Goal: Information Seeking & Learning: Learn about a topic

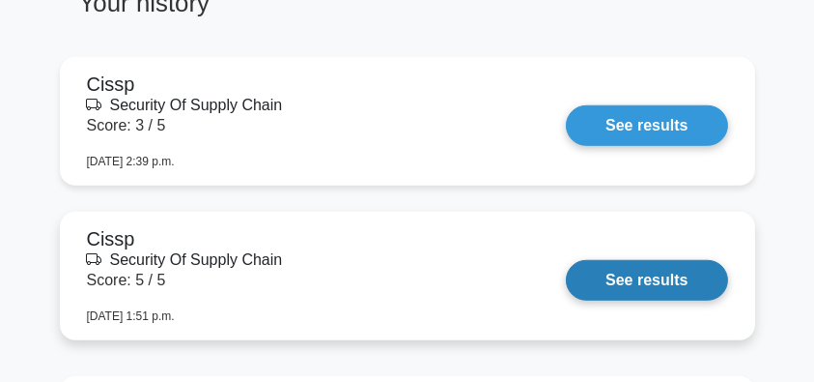
scroll to position [1546, 0]
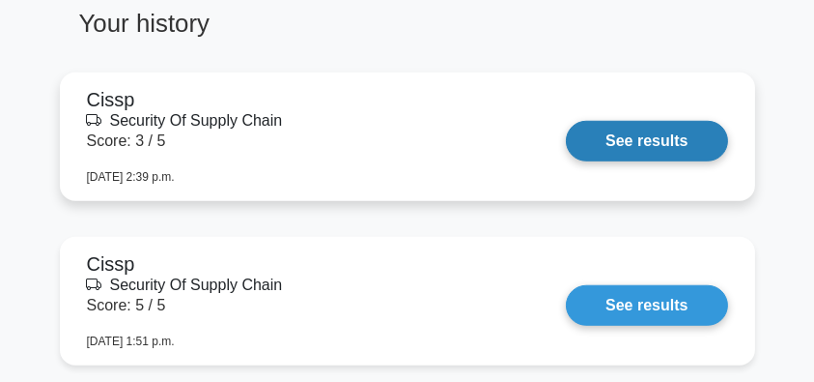
click at [630, 140] on link "See results" at bounding box center [646, 141] width 161 height 41
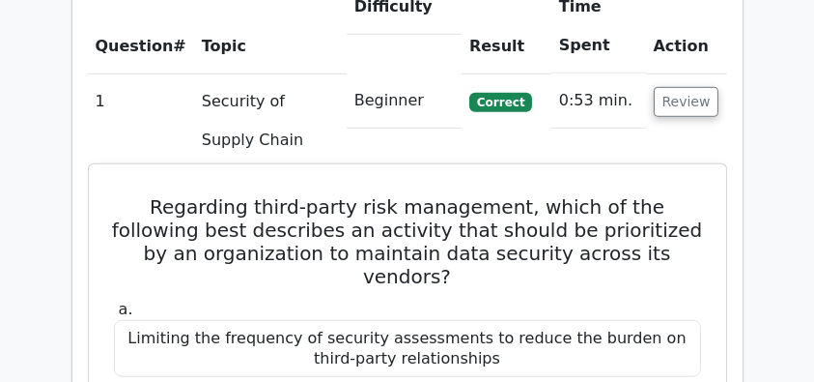
scroll to position [1481, 0]
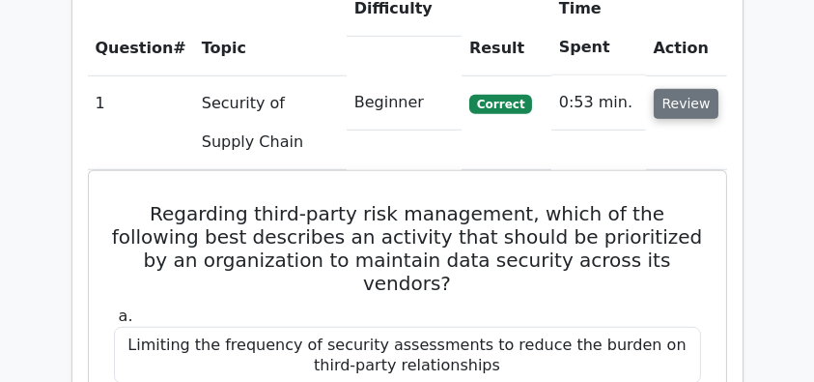
click at [682, 89] on button "Review" at bounding box center [687, 104] width 66 height 30
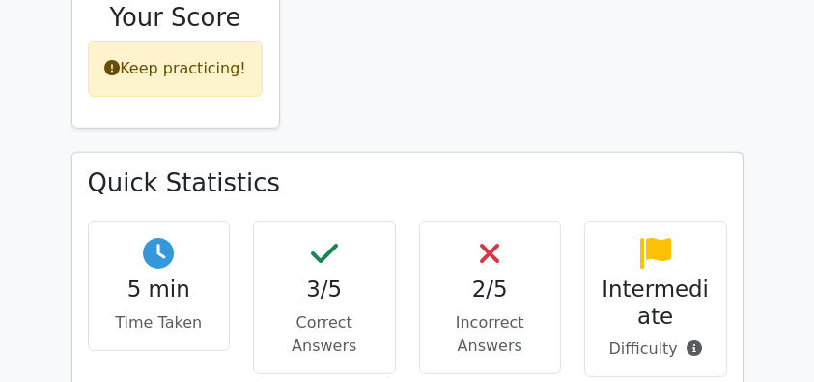
scroll to position [708, 0]
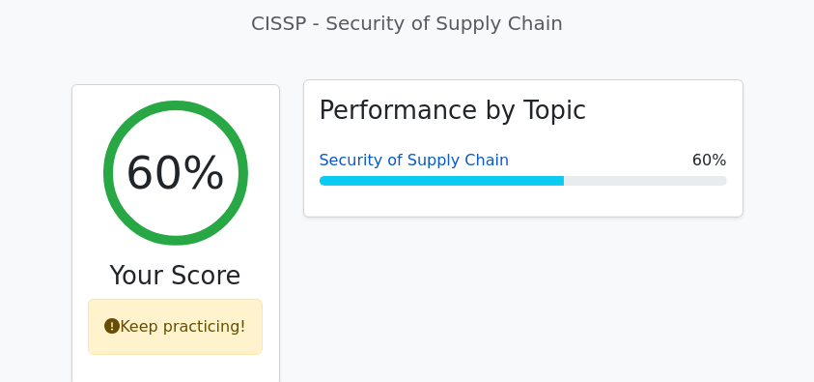
click at [432, 151] on link "Security of Supply Chain" at bounding box center [415, 160] width 190 height 18
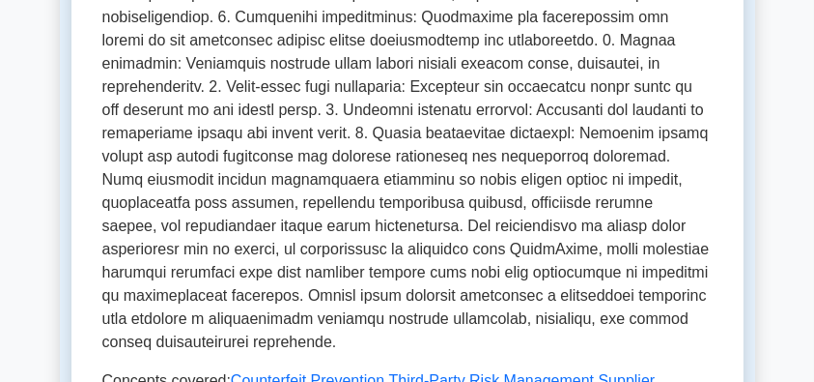
scroll to position [1094, 0]
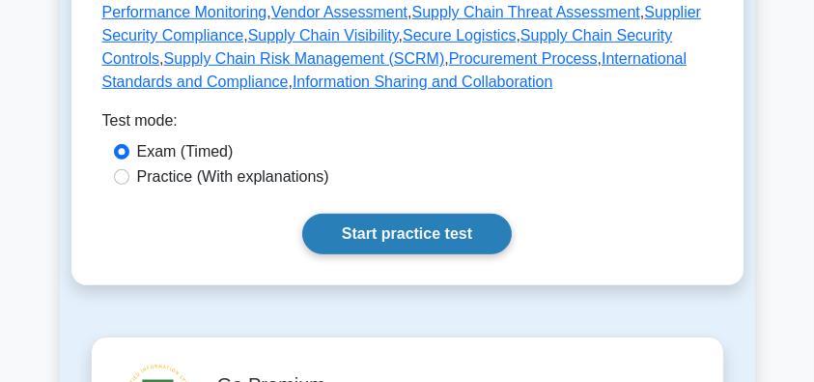
click at [425, 213] on link "Start practice test" at bounding box center [407, 233] width 210 height 41
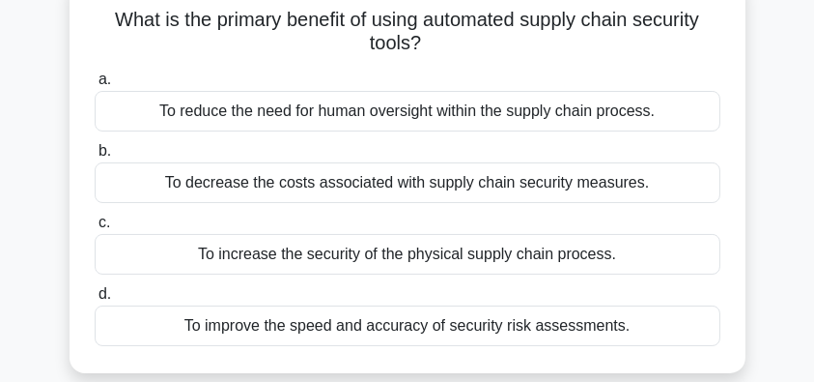
scroll to position [128, 0]
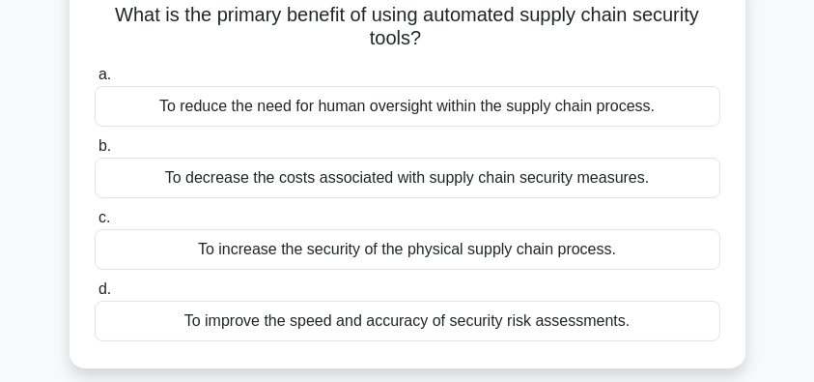
click at [495, 327] on div "To improve the speed and accuracy of security risk assessments." at bounding box center [408, 320] width 626 height 41
click at [95, 296] on input "d. To improve the speed and accuracy of security risk assessments." at bounding box center [95, 289] width 0 height 13
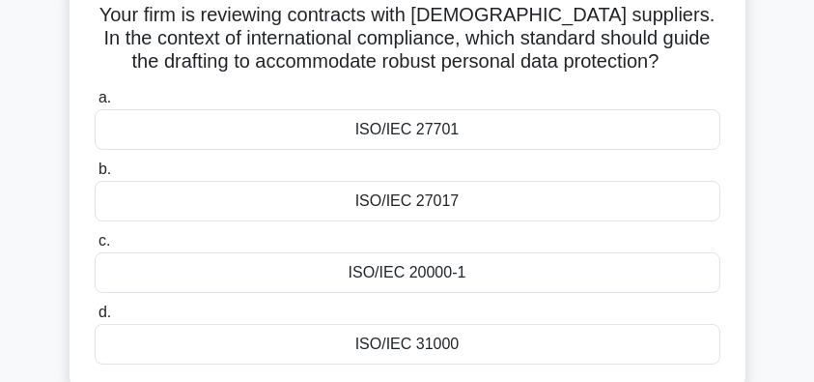
click at [552, 270] on div "ISO/IEC 20000-1" at bounding box center [408, 272] width 626 height 41
click at [95, 247] on input "c. ISO/IEC 20000-1" at bounding box center [95, 241] width 0 height 13
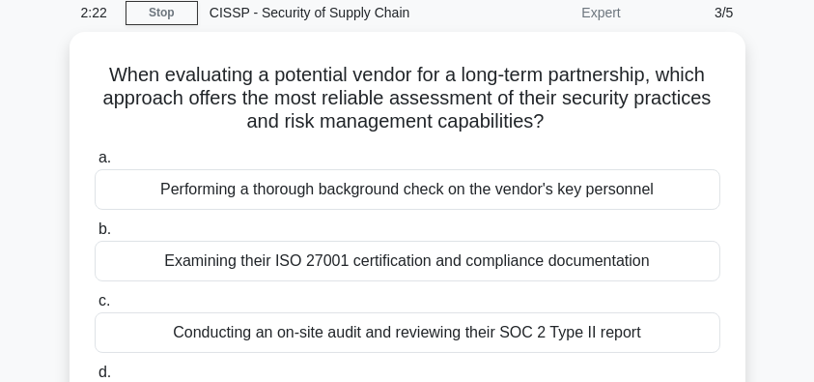
scroll to position [64, 0]
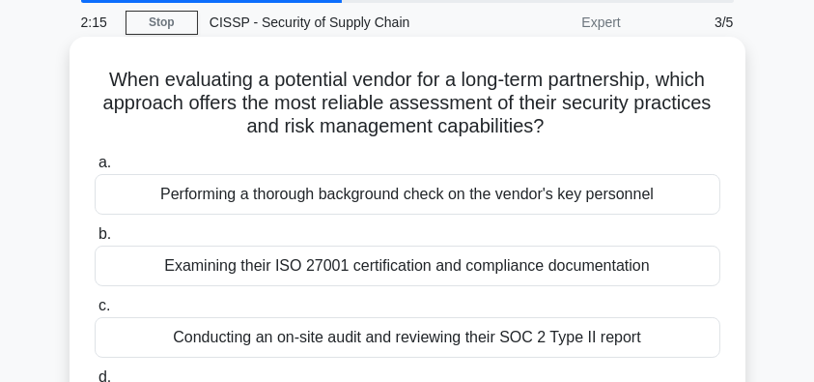
drag, startPoint x: 115, startPoint y: 79, endPoint x: 706, endPoint y: 126, distance: 593.0
click at [706, 126] on h5 "When evaluating a potential vendor for a long-term partnership, which approach …" at bounding box center [408, 103] width 630 height 71
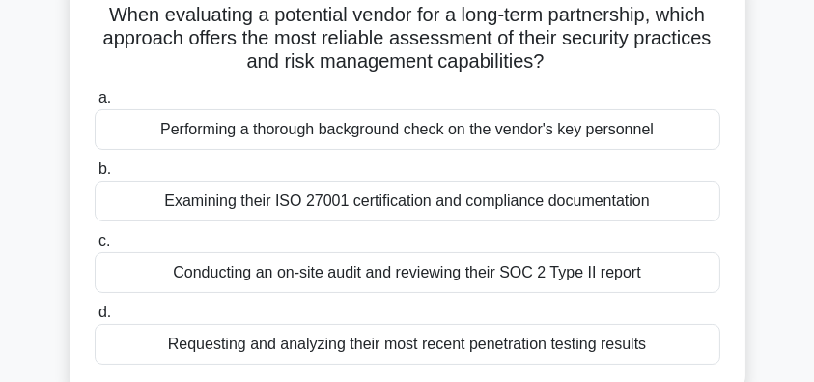
scroll to position [193, 0]
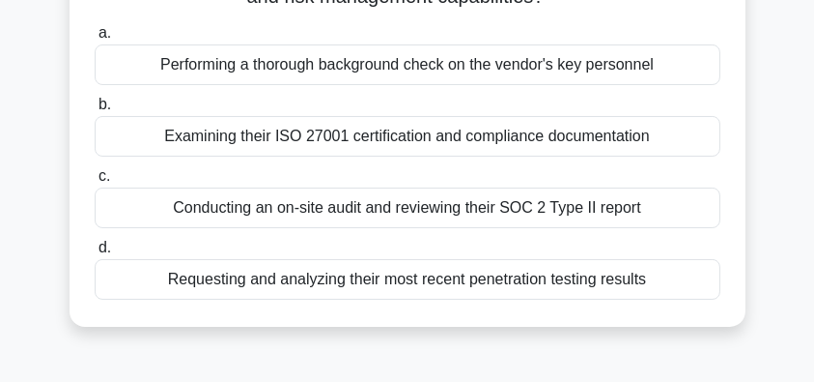
click at [522, 73] on div "Performing a thorough background check on the vendor's key personnel" at bounding box center [408, 64] width 626 height 41
click at [95, 40] on input "a. Performing a thorough background check on the vendor's key personnel" at bounding box center [95, 33] width 0 height 13
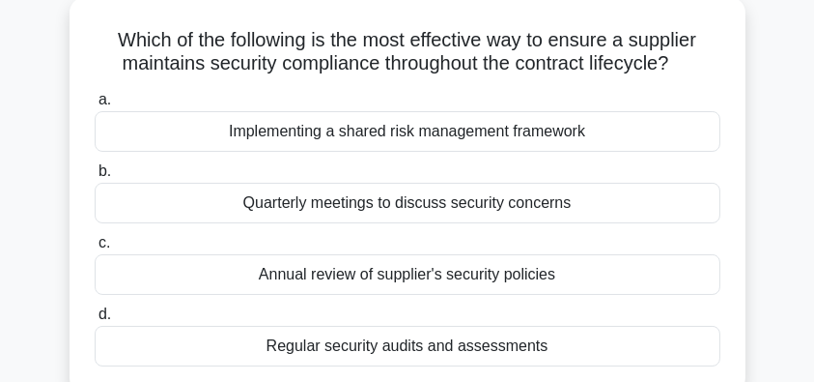
scroll to position [128, 0]
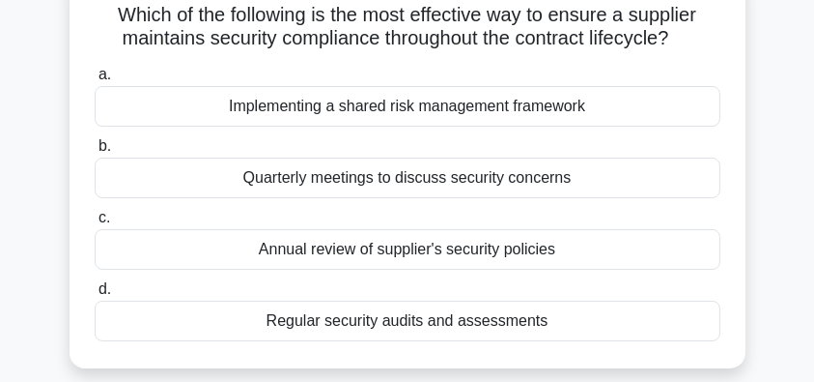
click at [568, 323] on div "Regular security audits and assessments" at bounding box center [408, 320] width 626 height 41
click at [95, 296] on input "d. Regular security audits and assessments" at bounding box center [95, 289] width 0 height 13
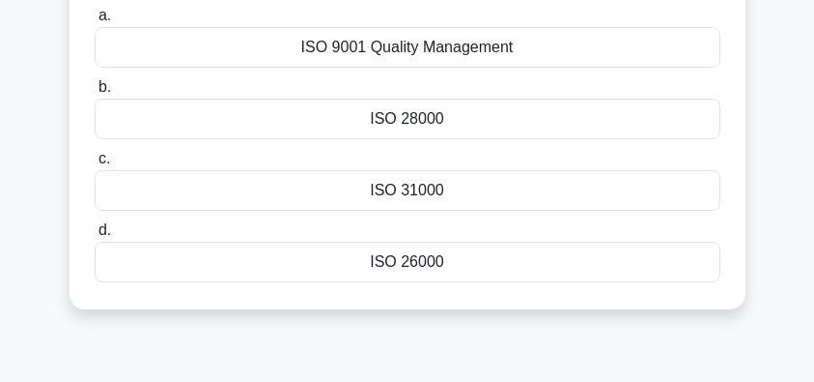
scroll to position [257, 0]
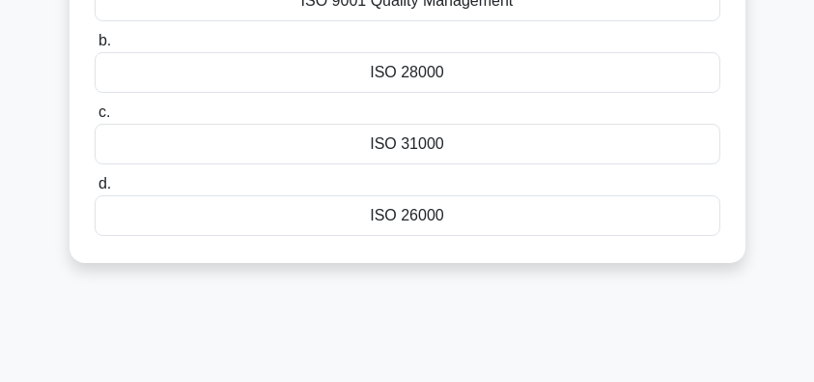
click at [504, 149] on div "ISO 31000" at bounding box center [408, 144] width 626 height 41
click at [95, 119] on input "c. ISO 31000" at bounding box center [95, 112] width 0 height 13
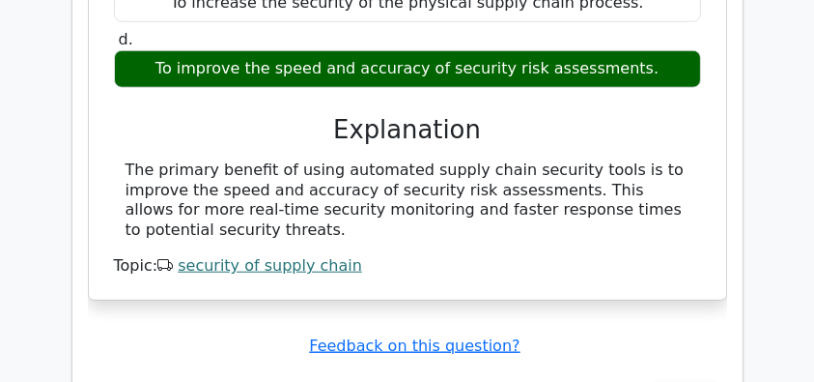
scroll to position [1867, 0]
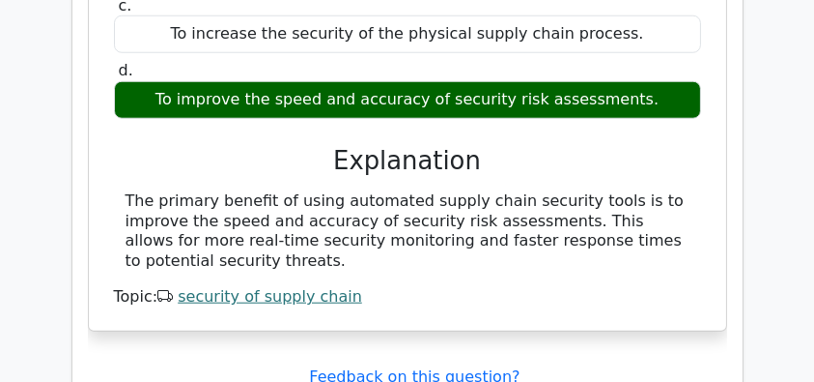
drag, startPoint x: 129, startPoint y: 156, endPoint x: 301, endPoint y: 219, distance: 183.1
click at [301, 219] on div "The primary benefit of using automated supply chain security tools is to improv…" at bounding box center [408, 231] width 564 height 80
click at [281, 213] on div "The primary benefit of using automated supply chain security tools is to improv…" at bounding box center [408, 231] width 564 height 80
drag, startPoint x: 214, startPoint y: 212, endPoint x: 127, endPoint y: 154, distance: 105.3
click at [127, 191] on div "The primary benefit of using automated supply chain security tools is to improv…" at bounding box center [408, 231] width 564 height 80
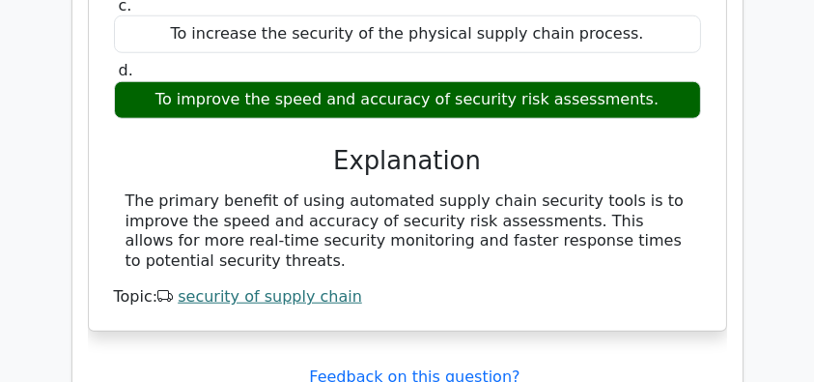
click at [120, 191] on div "The primary benefit of using automated supply chain security tools is to improv…" at bounding box center [407, 231] width 587 height 80
drag, startPoint x: 100, startPoint y: 148, endPoint x: 685, endPoint y: 215, distance: 588.3
click at [685, 215] on div "What is the primary benefit of using automated supply chain security tools? a. …" at bounding box center [408, 53] width 622 height 538
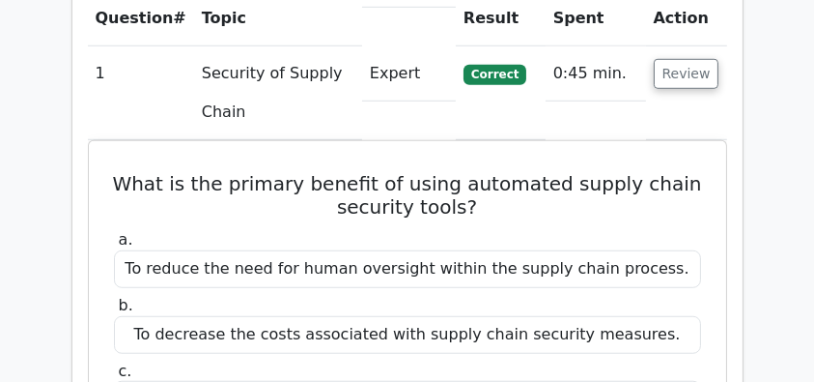
scroll to position [1416, 0]
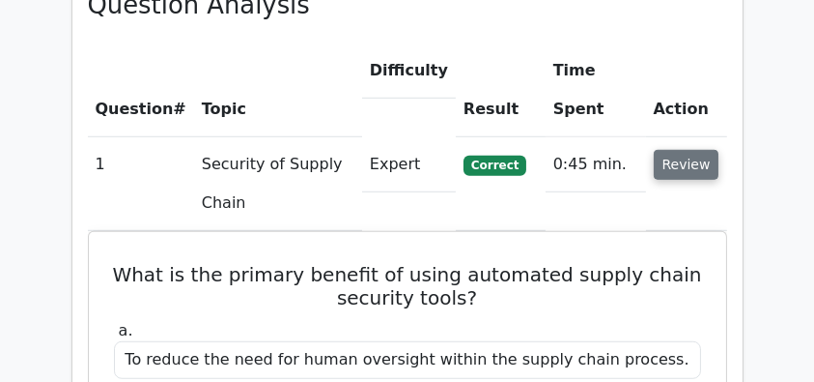
click at [674, 150] on button "Review" at bounding box center [687, 165] width 66 height 30
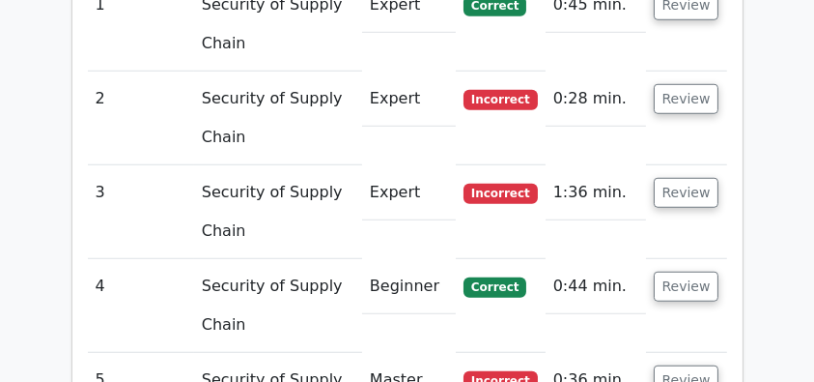
scroll to position [1635, 0]
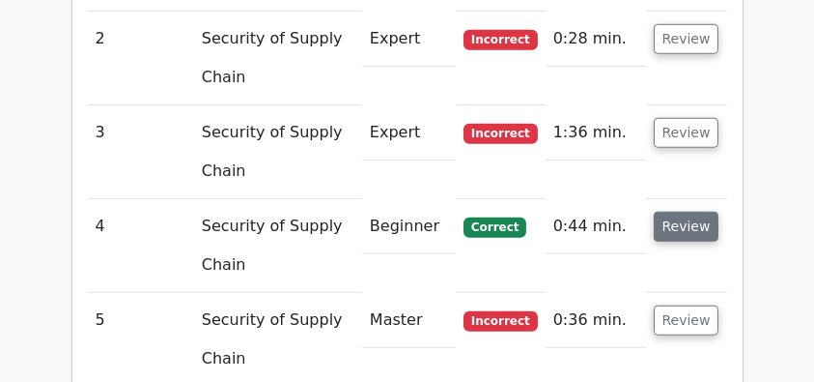
click at [688, 212] on button "Review" at bounding box center [687, 227] width 66 height 30
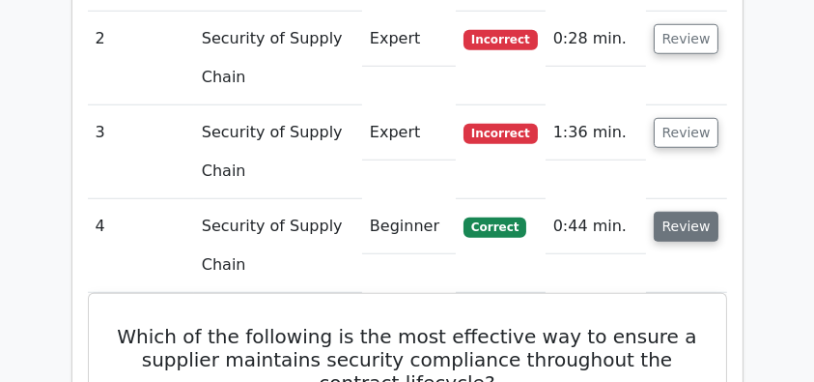
click at [698, 212] on button "Review" at bounding box center [687, 227] width 66 height 30
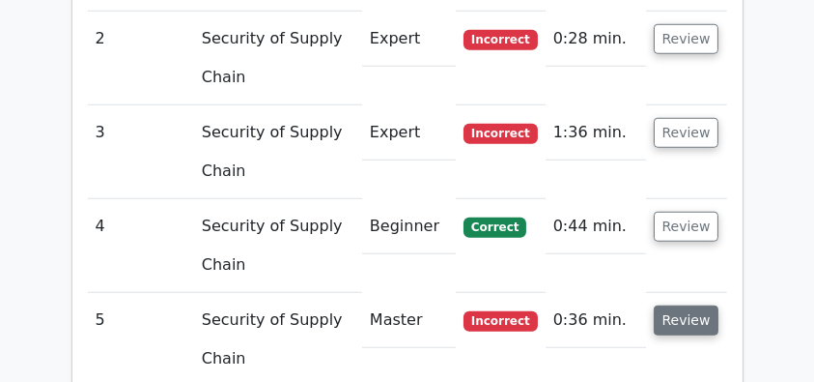
click at [675, 305] on button "Review" at bounding box center [687, 320] width 66 height 30
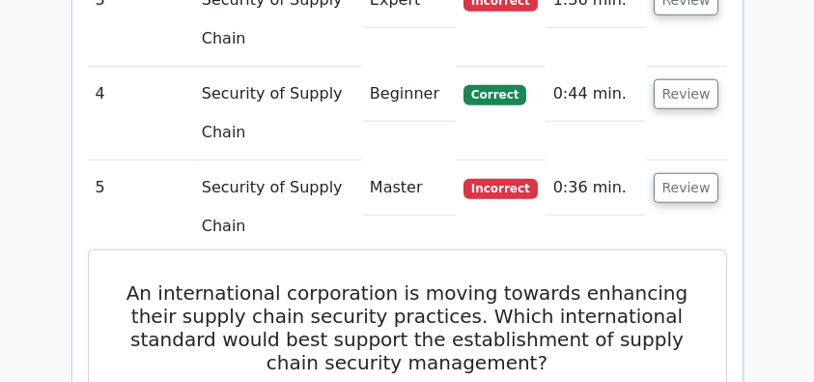
scroll to position [1700, 0]
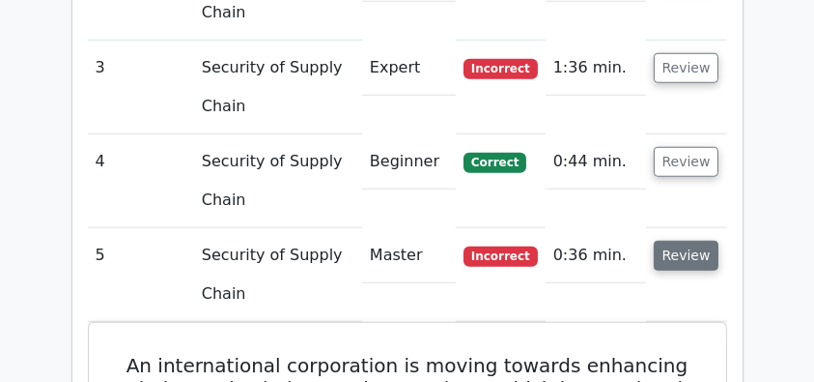
click at [689, 241] on button "Review" at bounding box center [687, 256] width 66 height 30
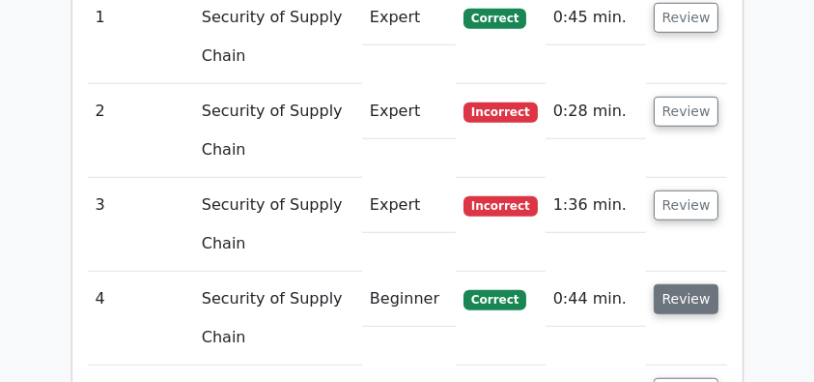
scroll to position [1507, 0]
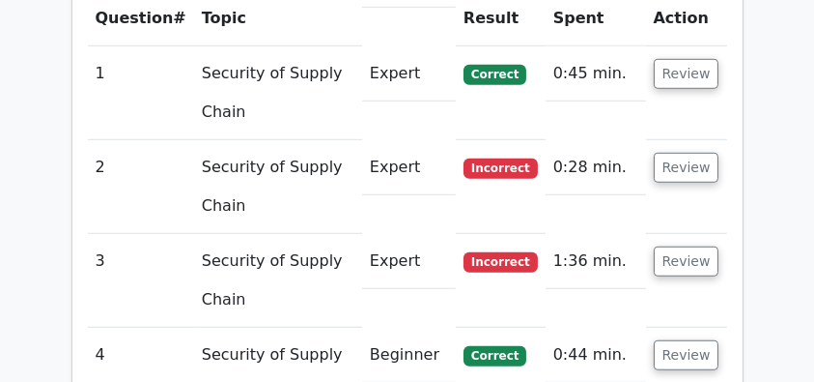
click at [692, 140] on td "Review" at bounding box center [686, 187] width 81 height 94
click at [688, 153] on button "Review" at bounding box center [687, 168] width 66 height 30
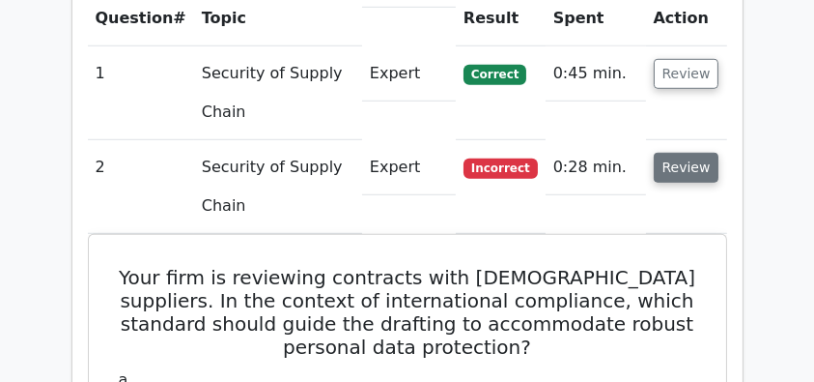
click at [677, 153] on button "Review" at bounding box center [687, 168] width 66 height 30
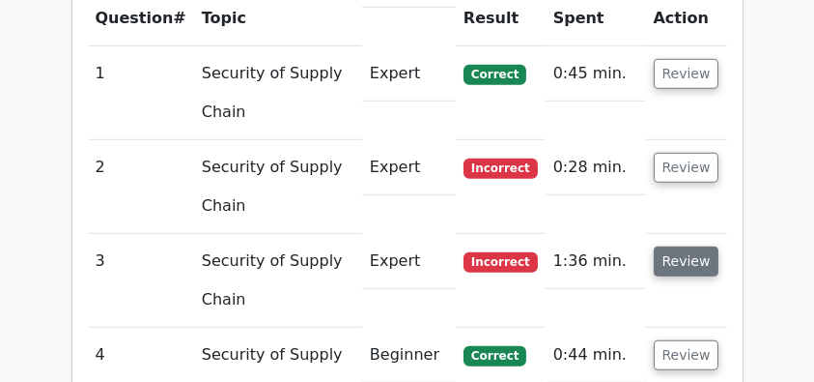
click at [681, 246] on button "Review" at bounding box center [687, 261] width 66 height 30
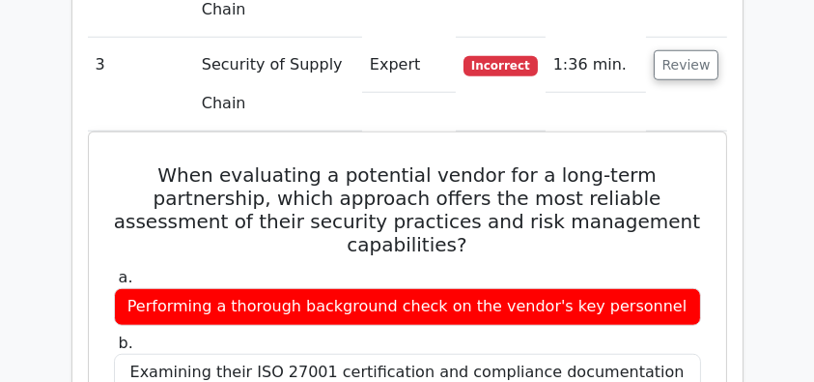
scroll to position [1700, 0]
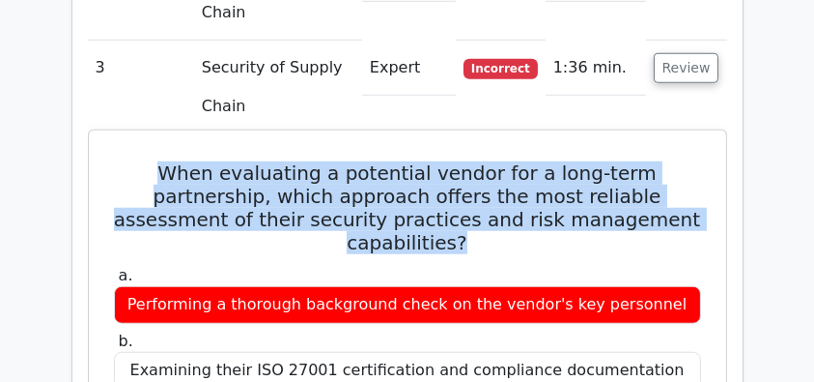
drag, startPoint x: 158, startPoint y: 118, endPoint x: 682, endPoint y: 186, distance: 528.1
click at [682, 186] on h5 "When evaluating a potential vendor for a long-term partnership, which approach …" at bounding box center [407, 207] width 591 height 93
click at [498, 193] on h5 "When evaluating a potential vendor for a long-term partnership, which approach …" at bounding box center [407, 207] width 591 height 93
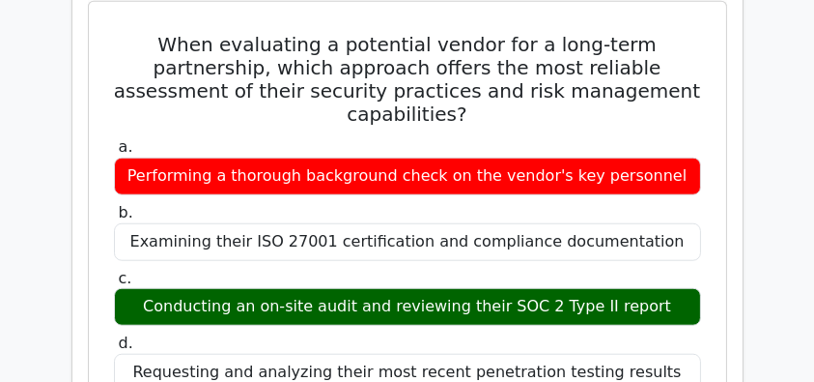
scroll to position [1893, 0]
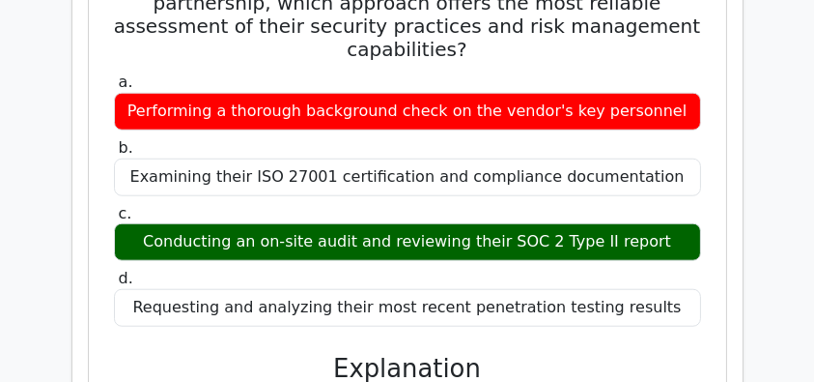
click at [453, 223] on div "Conducting an on-site audit and reviewing their SOC 2 Type II report" at bounding box center [407, 242] width 587 height 38
copy div "Conducting an on-site audit and reviewing their SOC 2 Type II report"
